Goal: Task Accomplishment & Management: Use online tool/utility

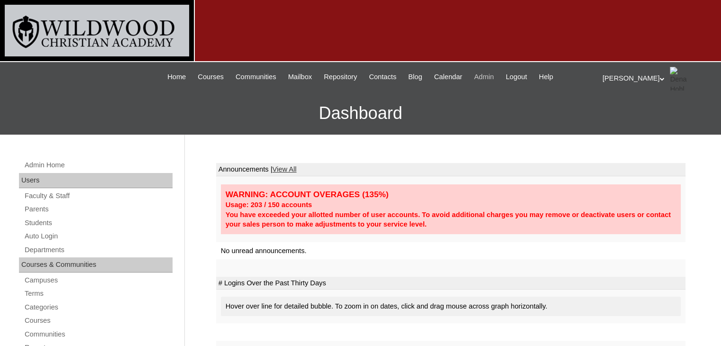
click at [487, 76] on span "Admin" at bounding box center [484, 77] width 20 height 11
click at [49, 238] on link "Auto Login" at bounding box center [98, 236] width 149 height 12
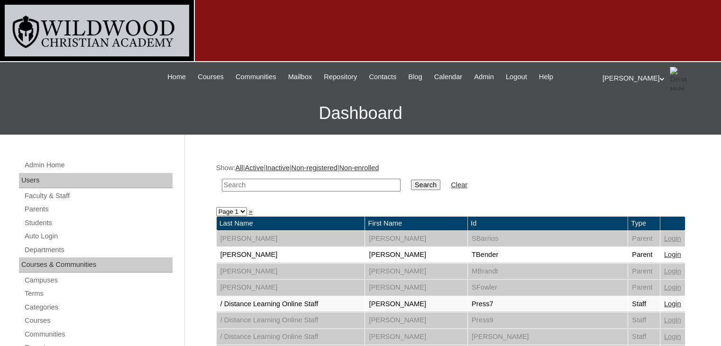
click at [291, 183] on input "text" at bounding box center [311, 185] width 179 height 13
type input "[PERSON_NAME]"
click at [411, 184] on input "Search" at bounding box center [425, 185] width 29 height 10
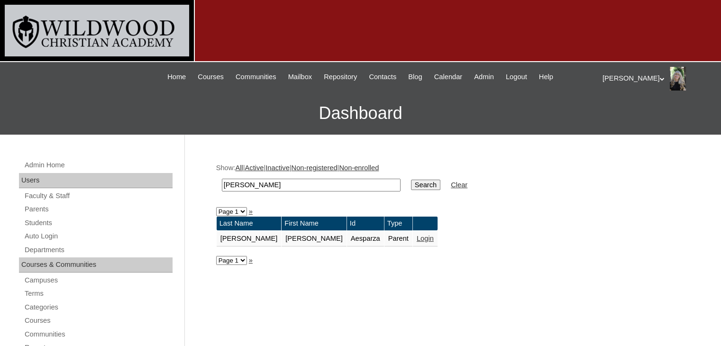
click at [417, 238] on link "Login" at bounding box center [425, 239] width 17 height 8
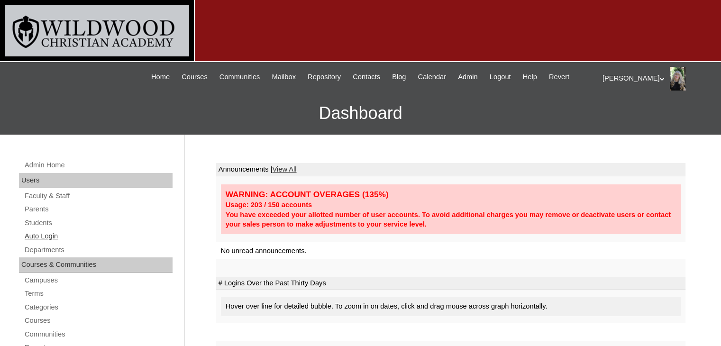
click at [58, 236] on link "Auto Login" at bounding box center [98, 236] width 149 height 12
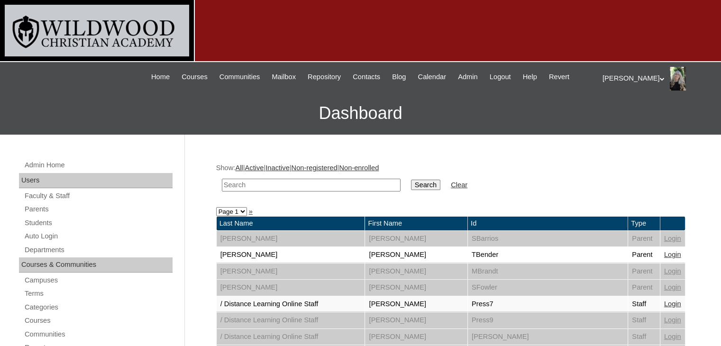
click at [270, 184] on input "text" at bounding box center [311, 185] width 179 height 13
type input "[PERSON_NAME]"
click at [411, 183] on input "Search" at bounding box center [425, 185] width 29 height 10
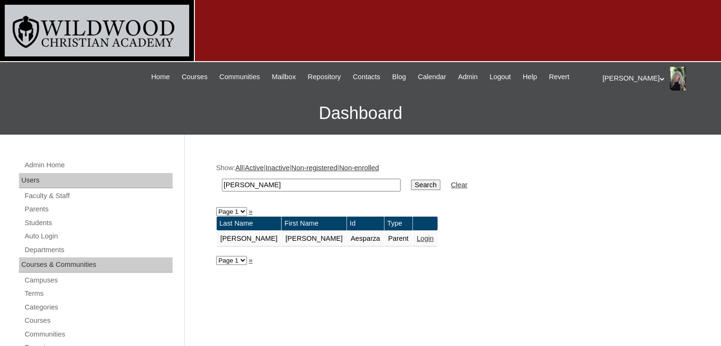
click at [417, 237] on link "Login" at bounding box center [425, 239] width 17 height 8
